Goal: Task Accomplishment & Management: Manage account settings

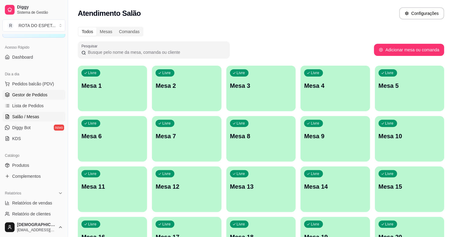
click at [19, 94] on span "Gestor de Pedidos" at bounding box center [29, 95] width 35 height 6
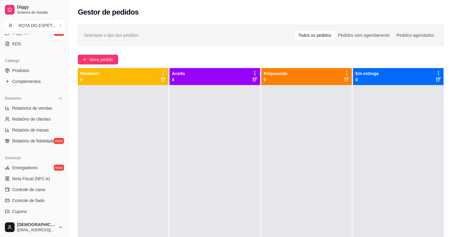
scroll to position [135, 0]
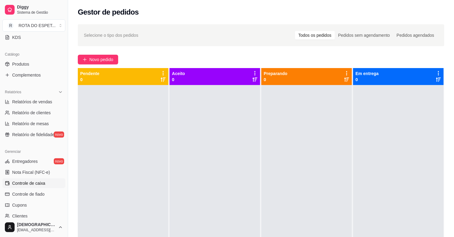
click at [34, 181] on span "Controle de caixa" at bounding box center [28, 183] width 33 height 6
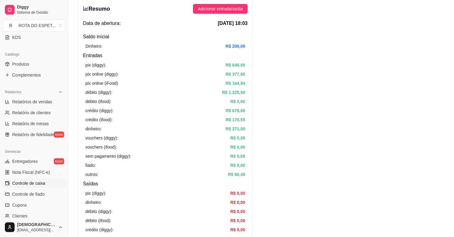
scroll to position [34, 0]
click at [26, 102] on span "Relatórios de vendas" at bounding box center [32, 102] width 40 height 6
select select "ALL"
select select "0"
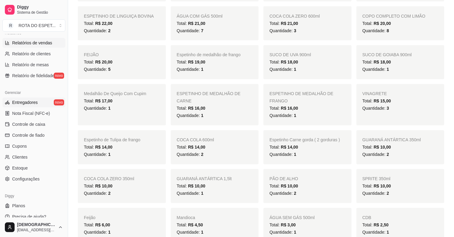
scroll to position [200, 0]
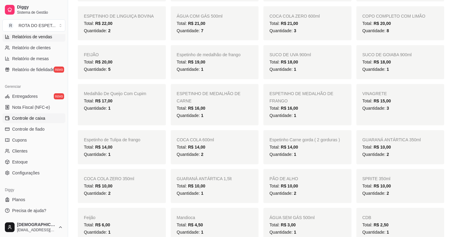
click at [26, 119] on span "Controle de caixa" at bounding box center [28, 118] width 33 height 6
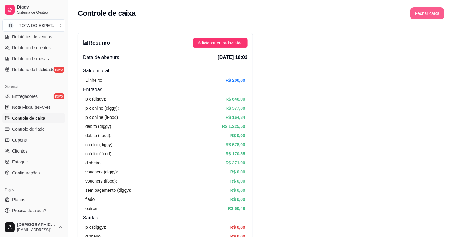
click at [416, 16] on button "Fechar caixa" at bounding box center [427, 13] width 34 height 12
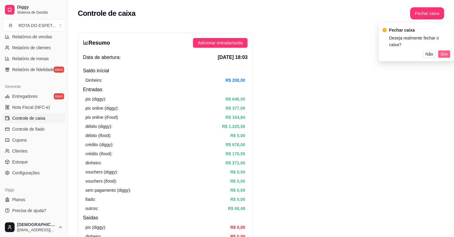
click at [439, 50] on button "Sim" at bounding box center [444, 53] width 12 height 7
